Goal: Answer question/provide support: Share knowledge or assist other users

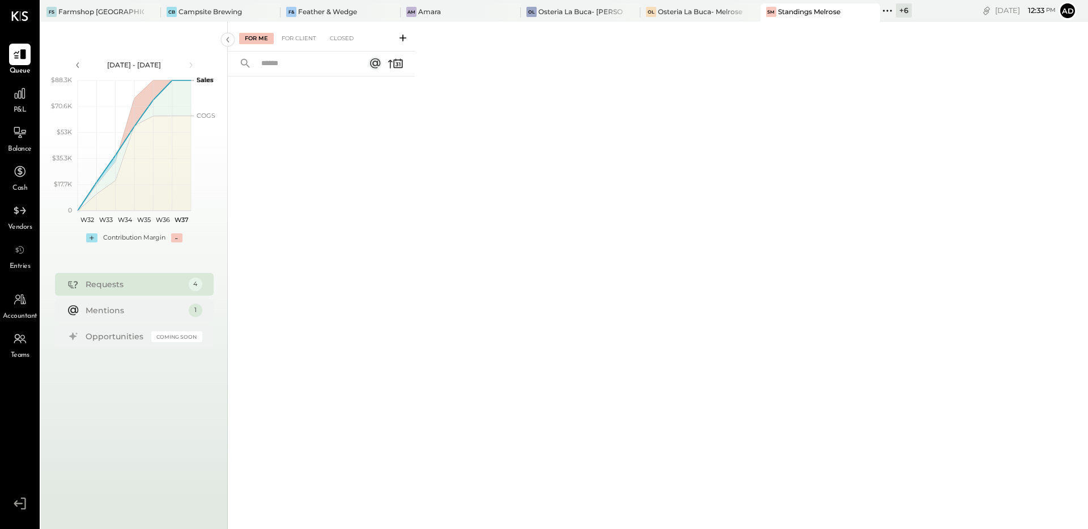
click at [523, 99] on div "For Me For Client Closed" at bounding box center [658, 274] width 860 height 505
drag, startPoint x: 588, startPoint y: 132, endPoint x: 582, endPoint y: 138, distance: 8.4
click at [587, 135] on div "For Me For Client Closed" at bounding box center [658, 274] width 860 height 505
click at [18, 105] on span "P&L" at bounding box center [20, 110] width 13 height 10
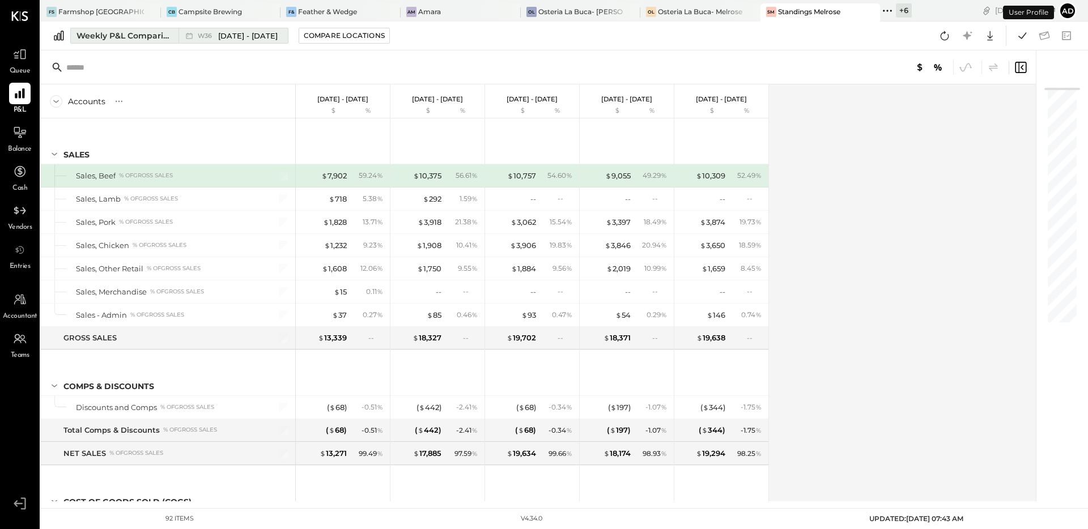
click at [202, 33] on span "W36" at bounding box center [207, 36] width 18 height 6
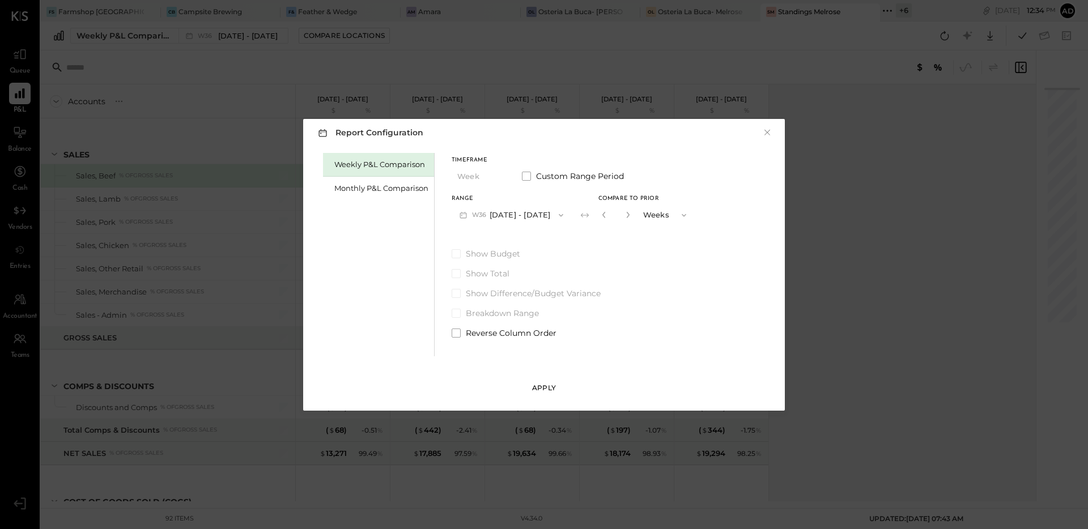
click at [524, 383] on button "Apply" at bounding box center [544, 388] width 57 height 18
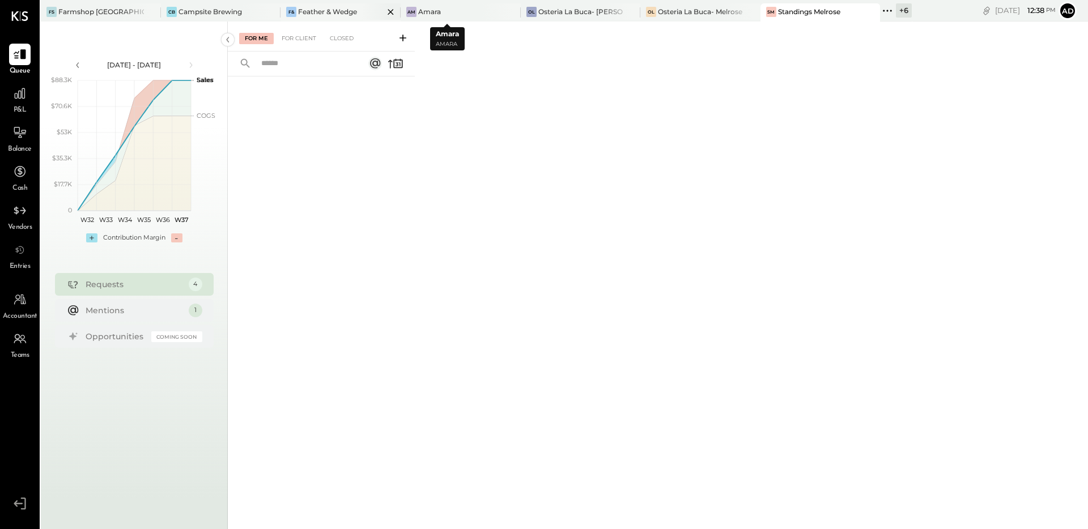
click at [313, 12] on div "Feather & Wedge" at bounding box center [327, 12] width 59 height 10
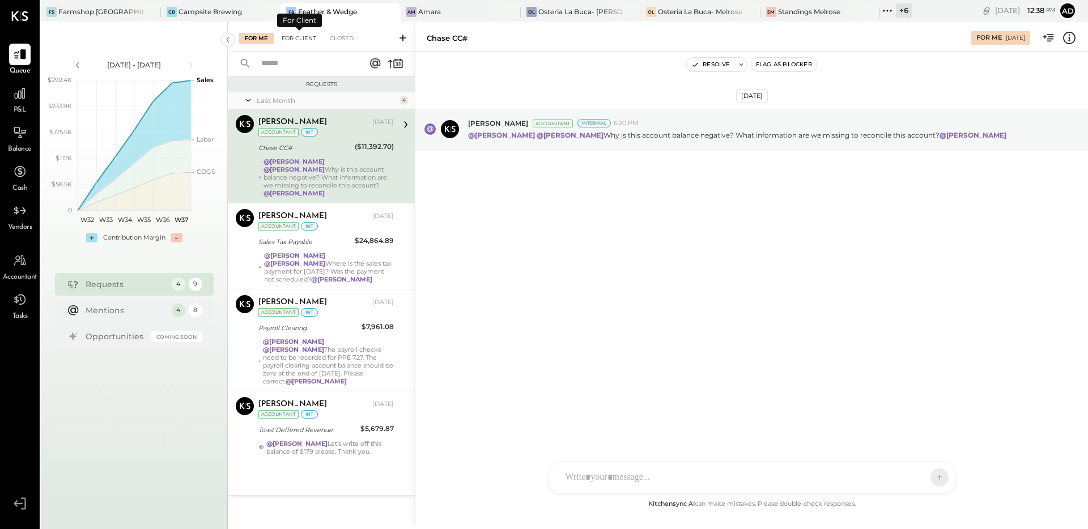
click at [291, 37] on div "For Client" at bounding box center [299, 38] width 46 height 11
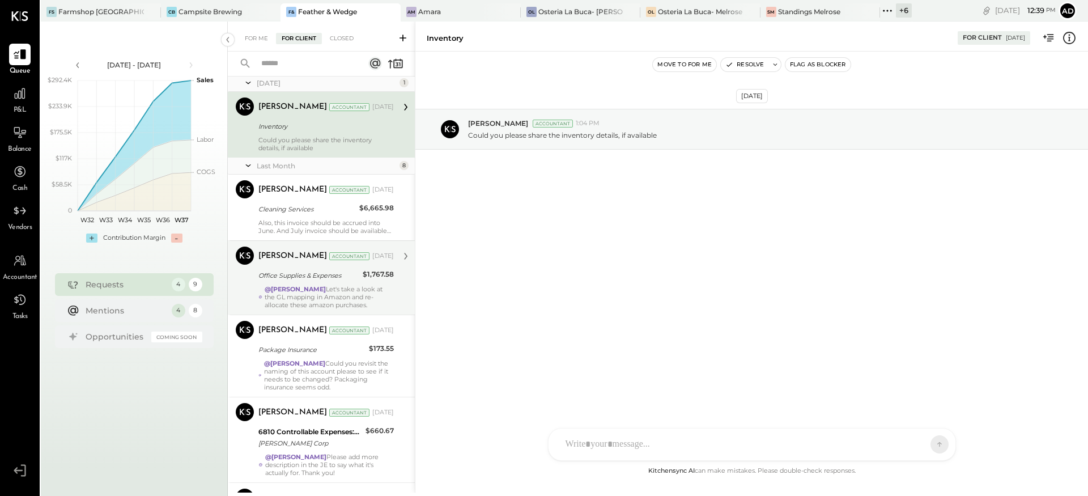
scroll to position [16, 0]
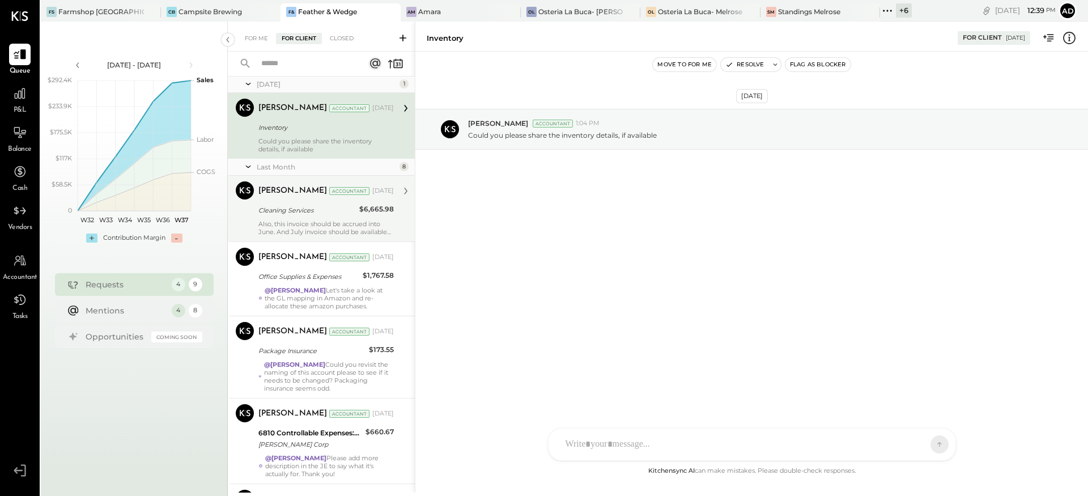
click at [351, 215] on div "Cleaning Services" at bounding box center [307, 210] width 98 height 11
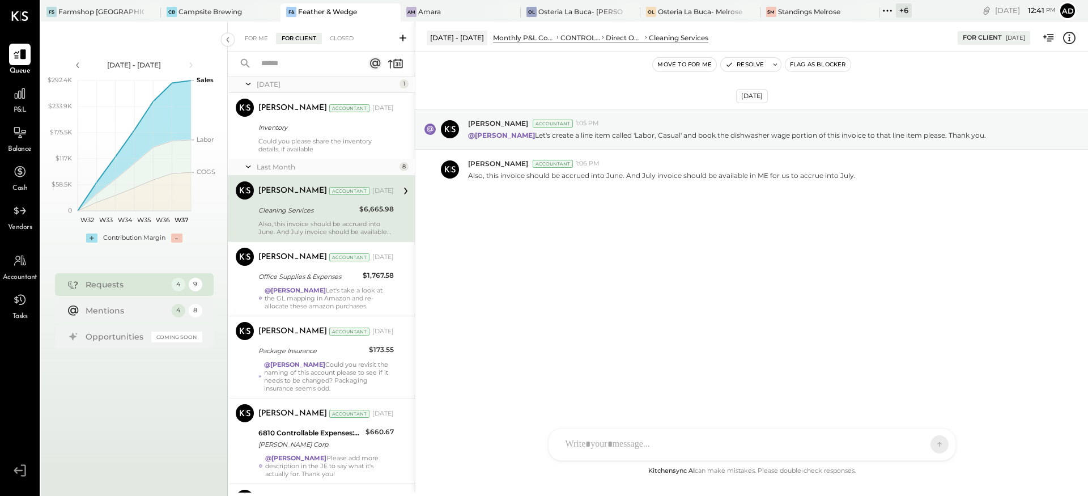
click at [693, 228] on div "[DATE] [PERSON_NAME] Accountant 1:05 PM @[PERSON_NAME] Let's create a line item…" at bounding box center [752, 177] width 673 height 195
click at [681, 272] on div "[DATE] [PERSON_NAME] Accountant 1:05 PM @[PERSON_NAME] Let's create a line item…" at bounding box center [752, 177] width 673 height 195
click at [714, 290] on div "[DATE] [PERSON_NAME] Accountant 1:05 PM @[PERSON_NAME] Let's create a line item…" at bounding box center [752, 258] width 673 height 413
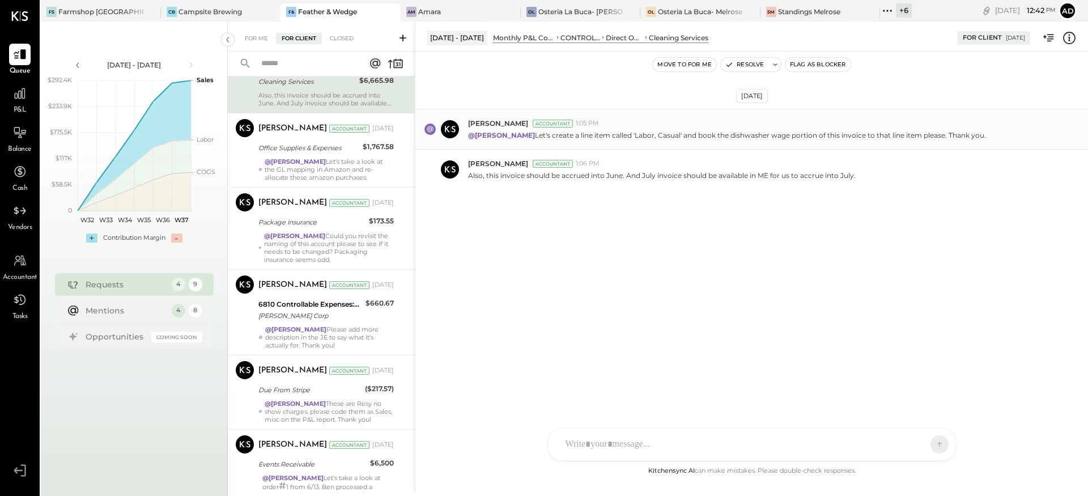
scroll to position [183, 0]
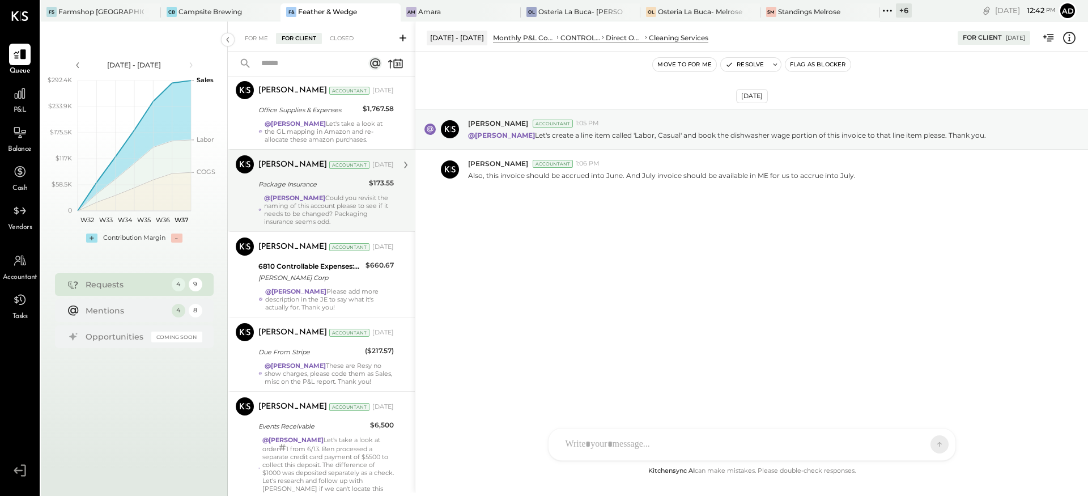
click at [363, 207] on div "@[PERSON_NAME] Could you revisit the naming of this account please to see if it…" at bounding box center [329, 210] width 130 height 32
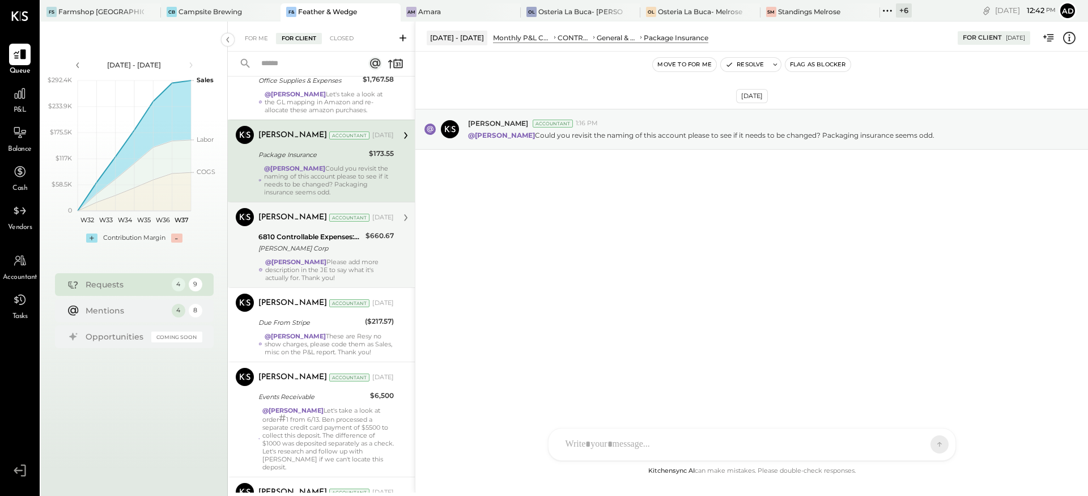
scroll to position [228, 0]
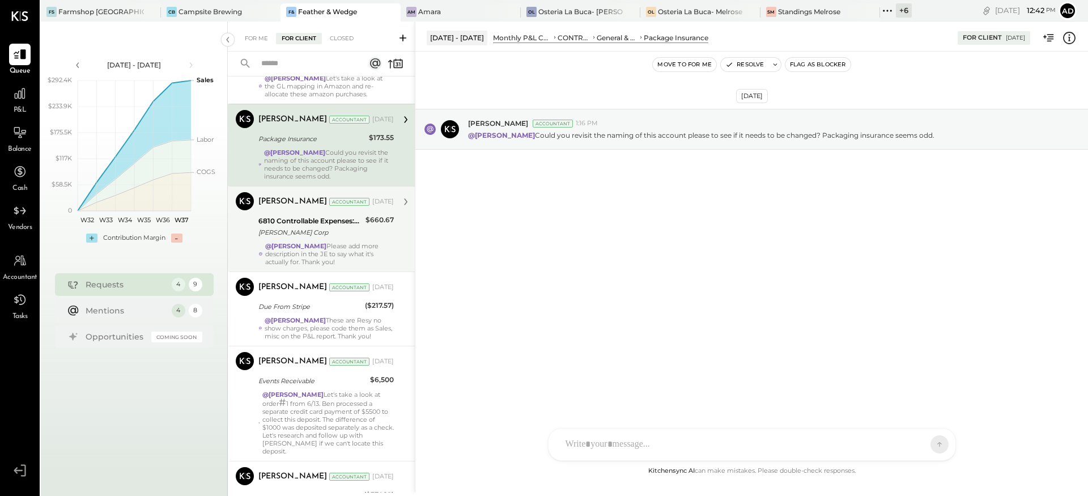
click at [368, 256] on div "@[PERSON_NAME] Please add more description in the JE to say what it's actually …" at bounding box center [329, 254] width 129 height 24
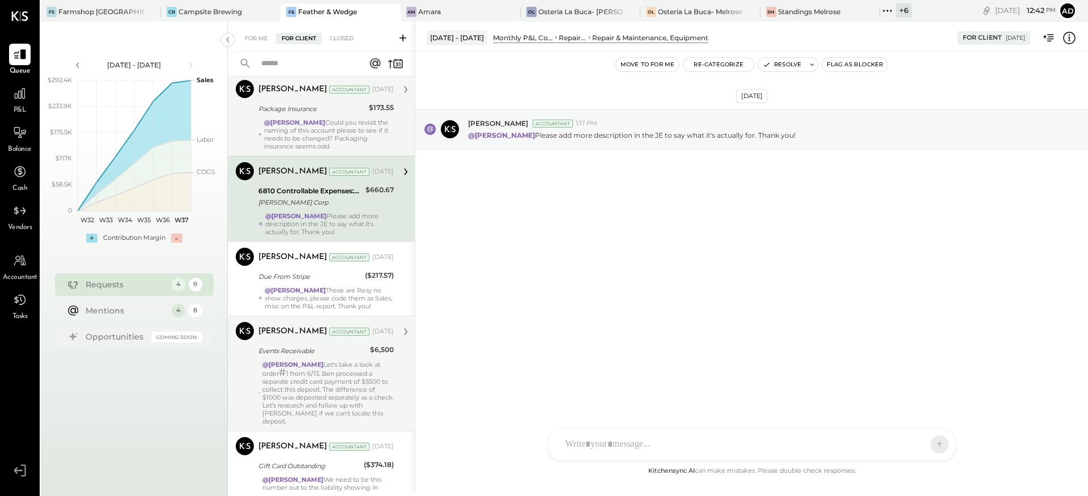
scroll to position [272, 0]
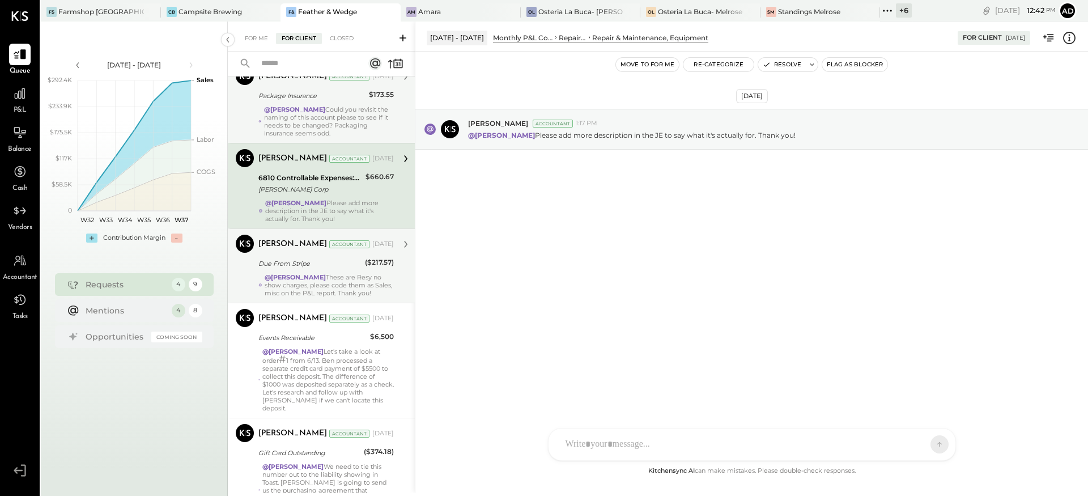
click at [363, 273] on div "@[PERSON_NAME] These are Resy no show charges, please code them as Sales, misc …" at bounding box center [329, 285] width 129 height 24
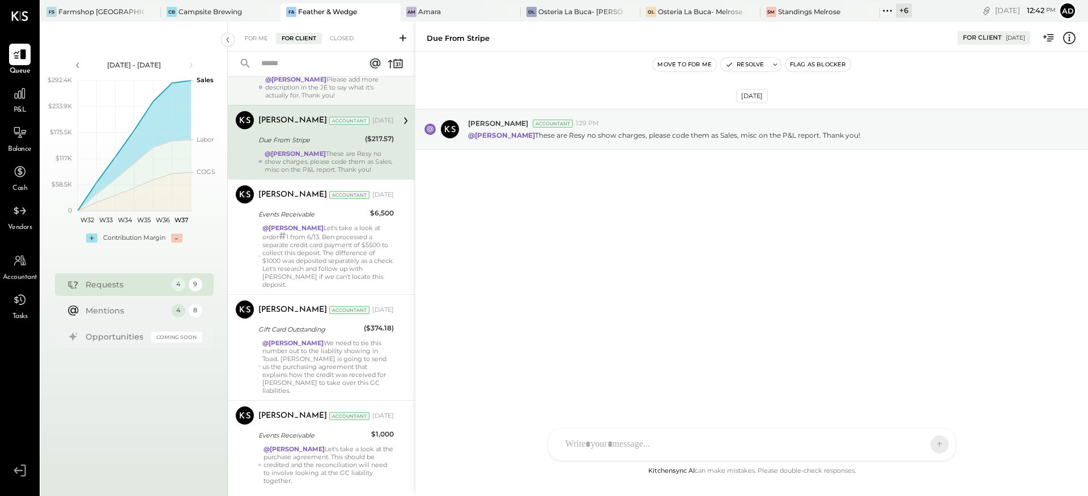
scroll to position [403, 0]
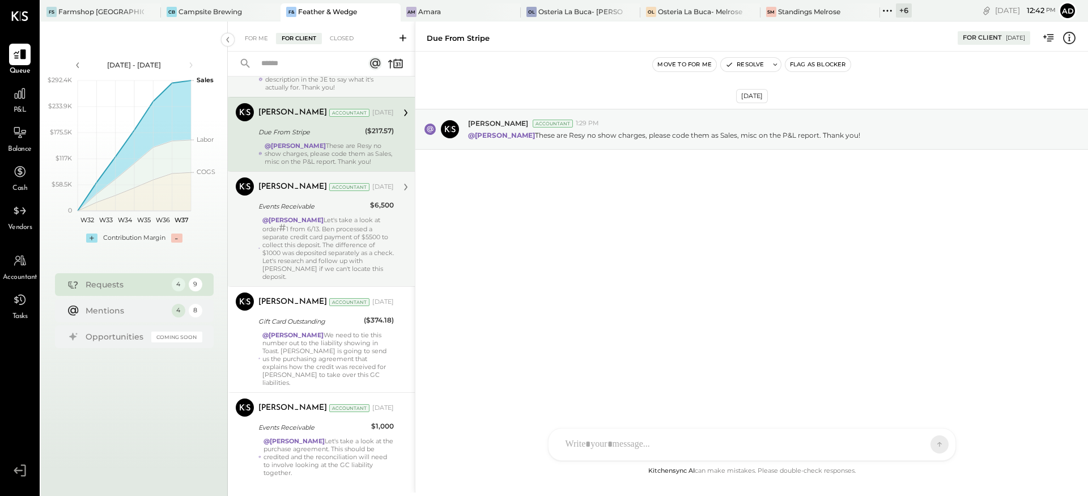
click at [374, 270] on div "@[PERSON_NAME] Let's take a look at order # 1 from 6/13. Ben processed a separa…" at bounding box center [328, 248] width 132 height 65
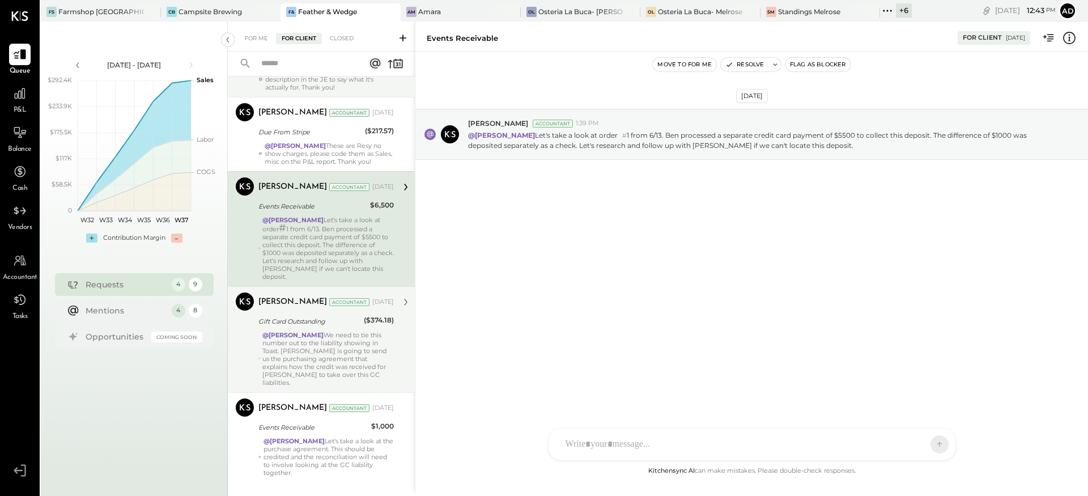
click at [362, 350] on div "@[PERSON_NAME] We need to tie this number out to the liability showing in [GEOG…" at bounding box center [328, 359] width 132 height 56
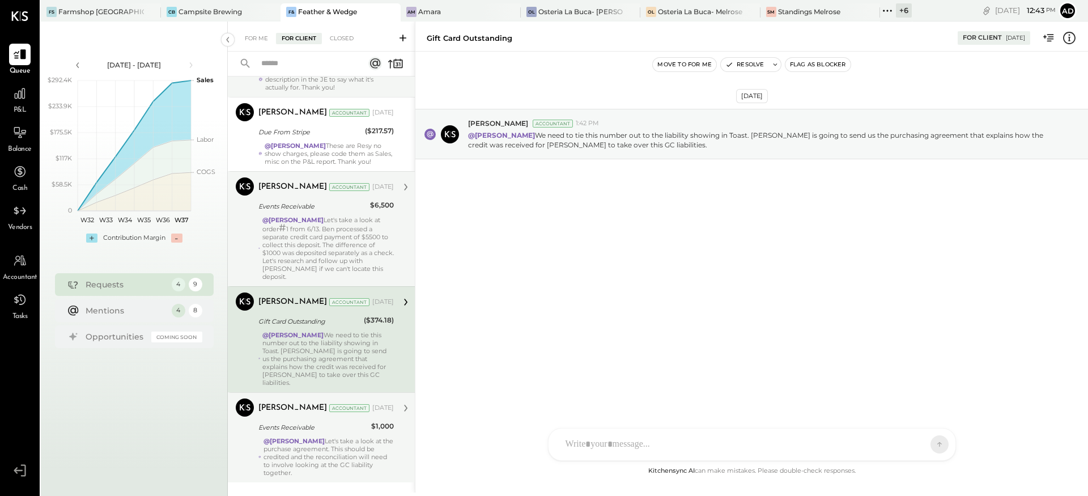
click at [362, 422] on div "Events Receivable" at bounding box center [312, 427] width 109 height 11
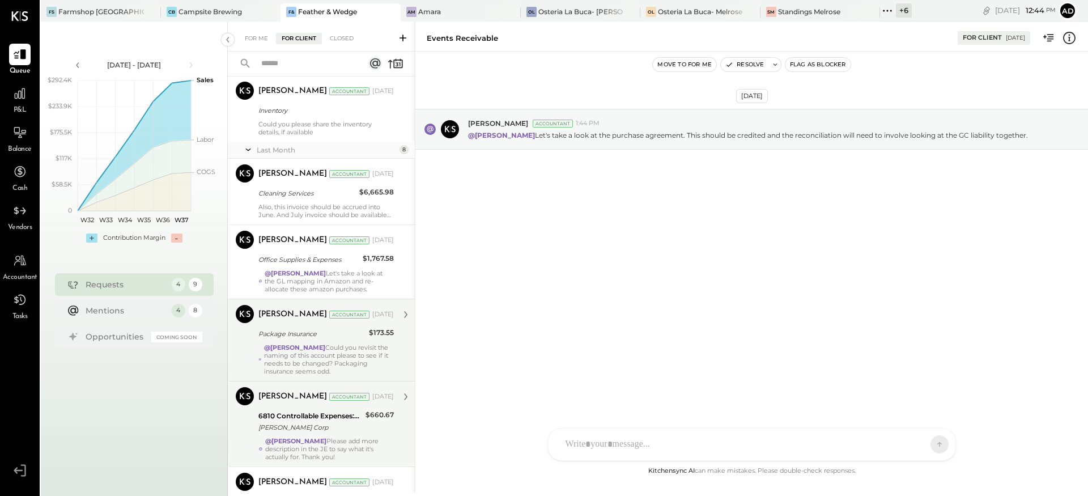
scroll to position [96, 0]
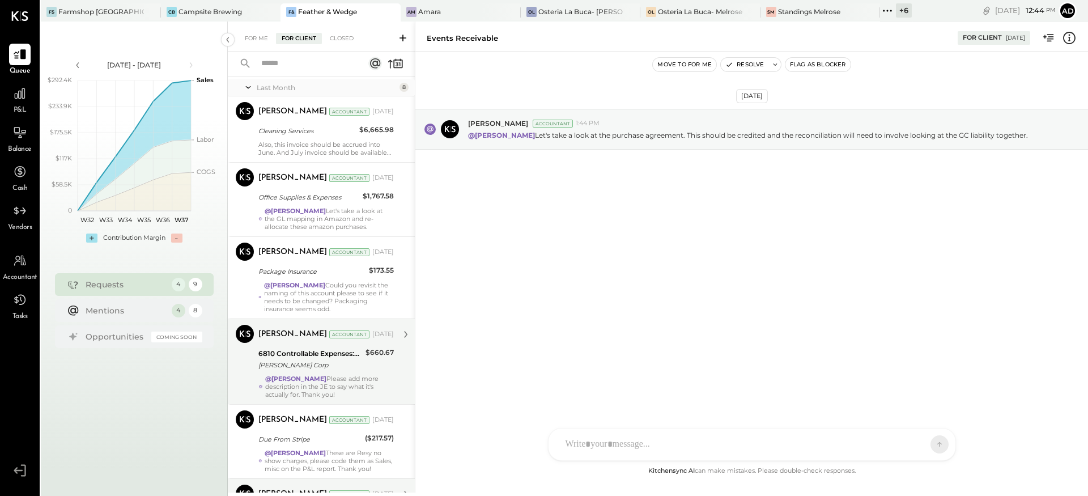
click at [622, 240] on div "[DATE] [PERSON_NAME] Accountant 1:44 PM @[PERSON_NAME] Let's take a look at the…" at bounding box center [752, 258] width 673 height 413
